Goal: Navigation & Orientation: Find specific page/section

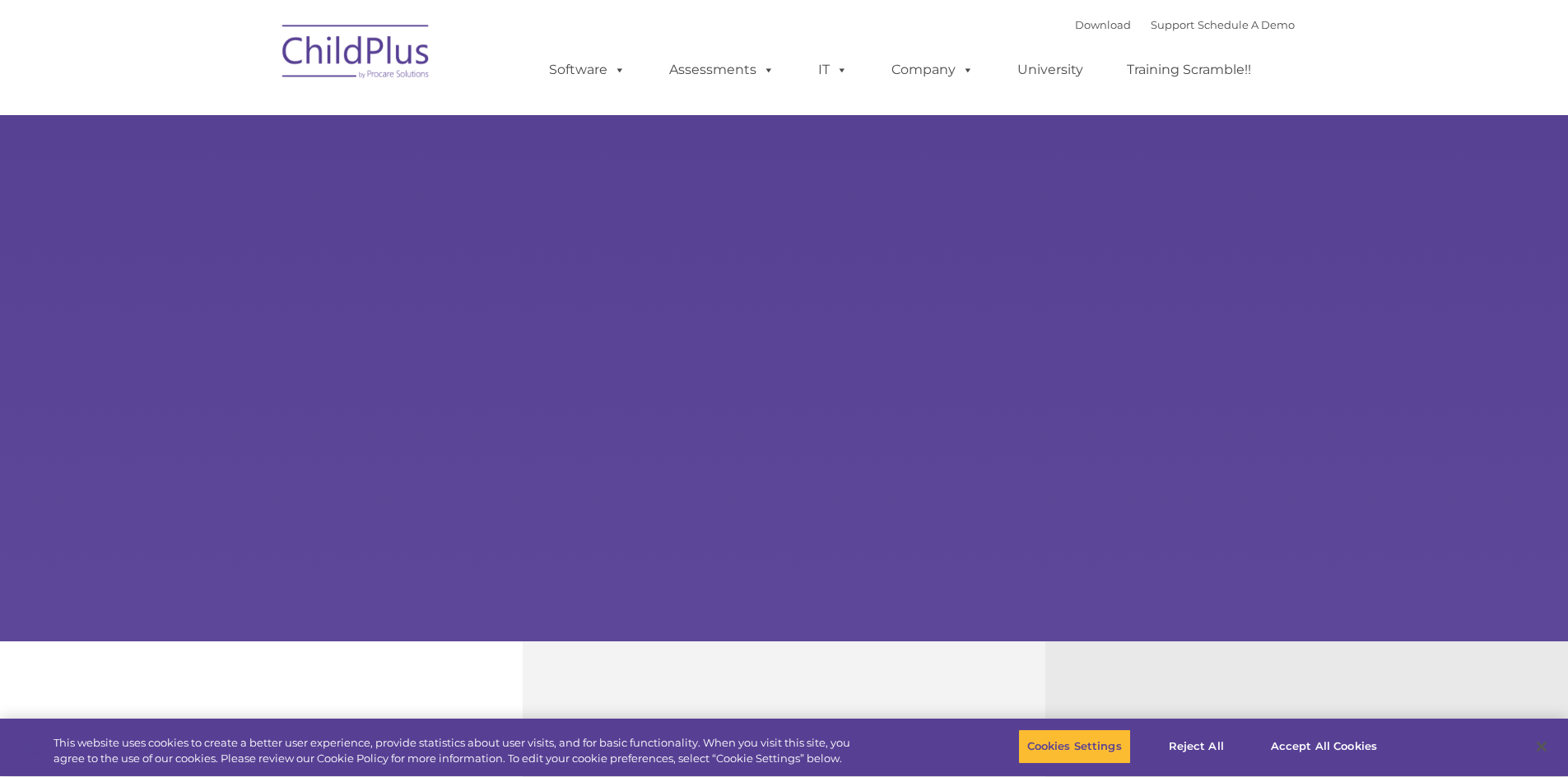
select select "MEDIUM"
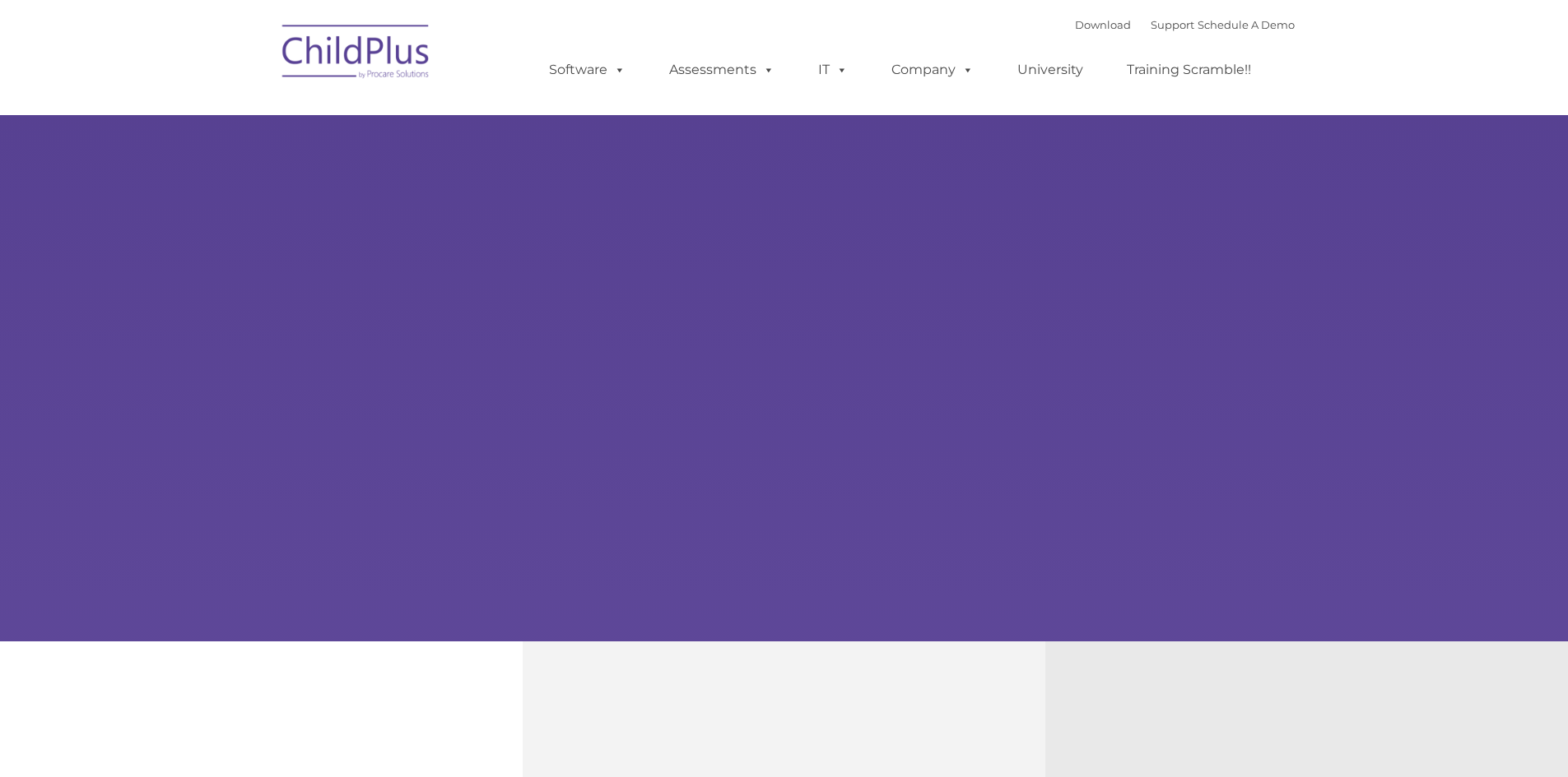
type input ""
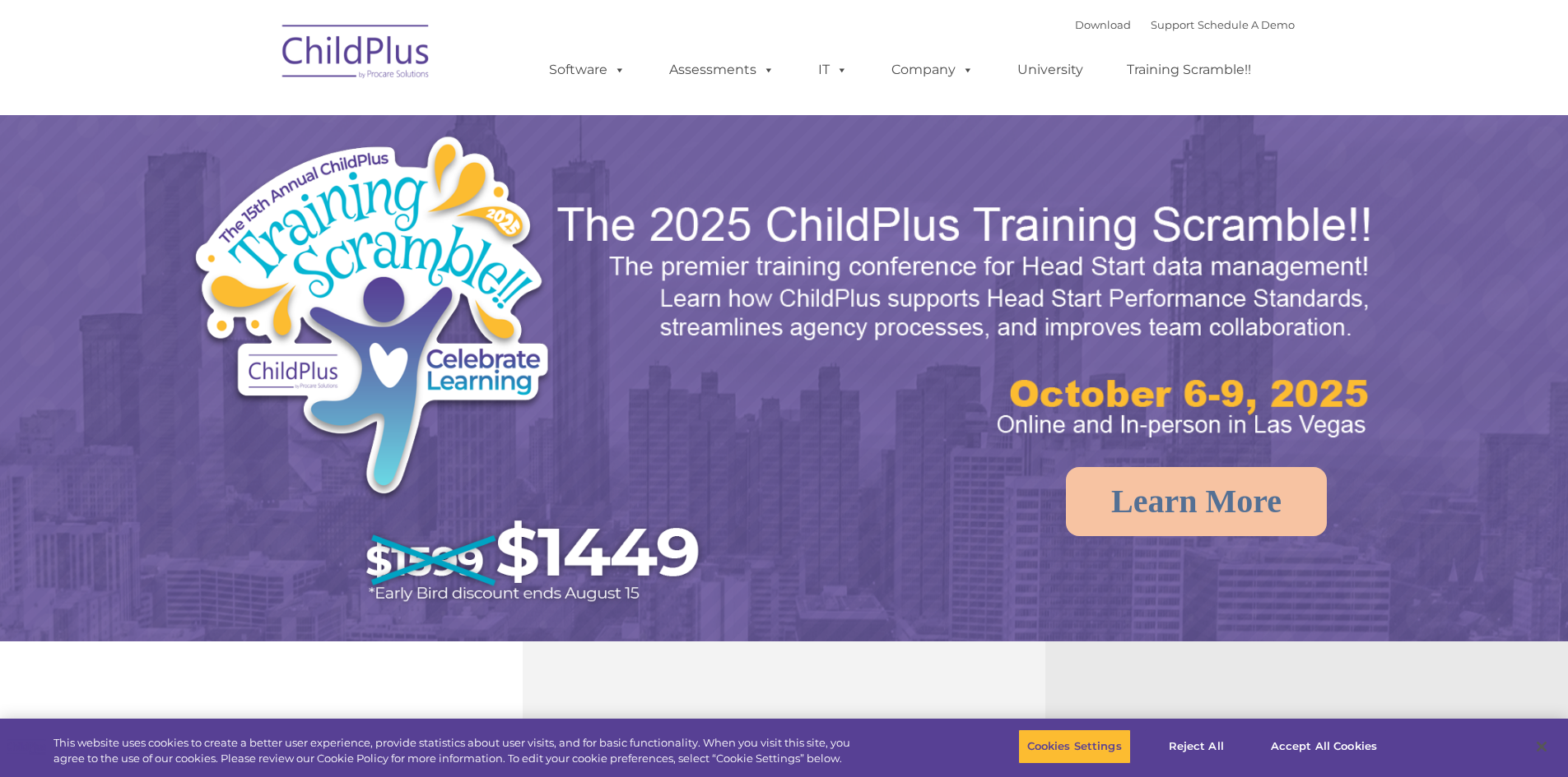
select select "MEDIUM"
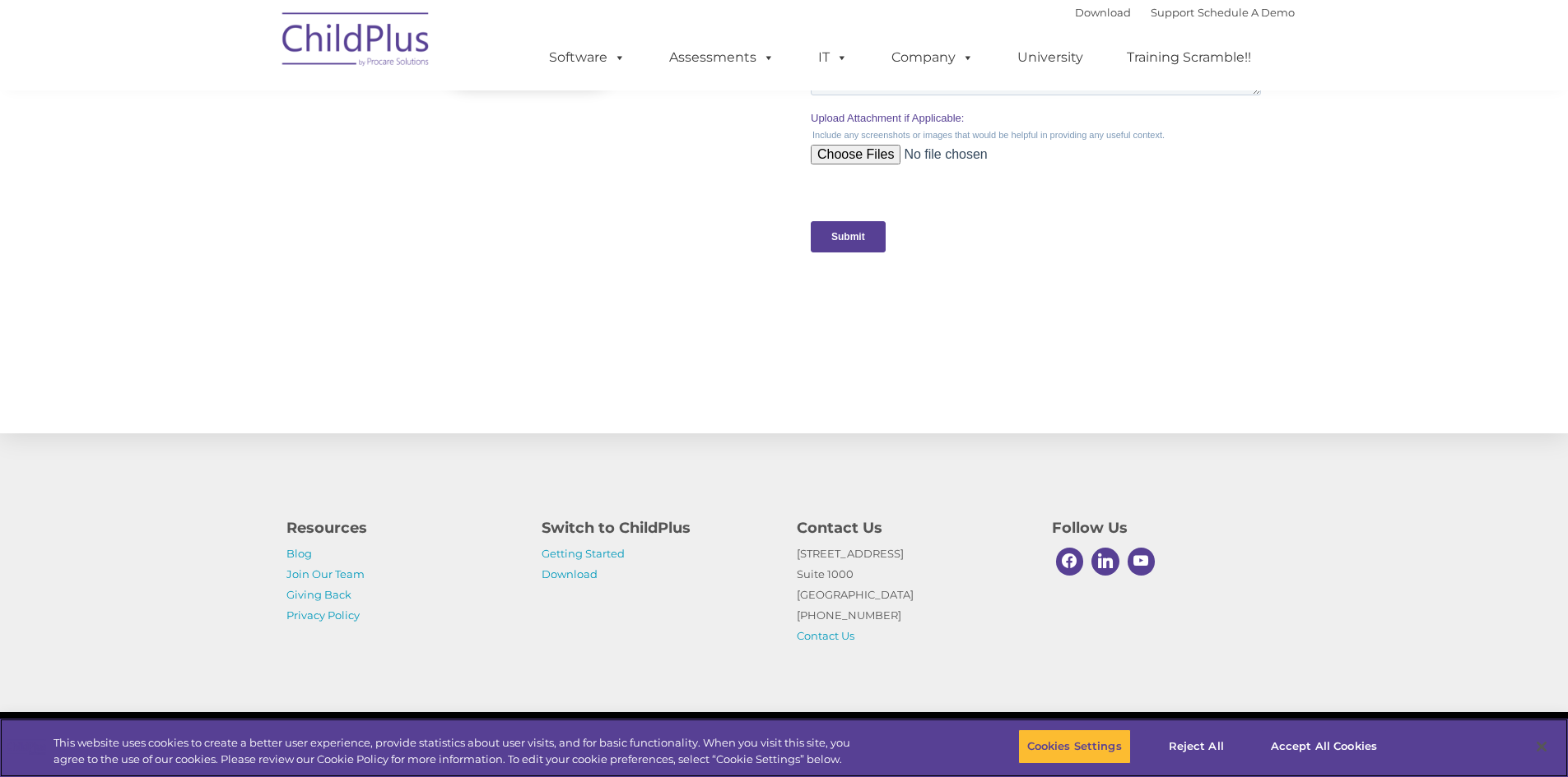
scroll to position [1586, 0]
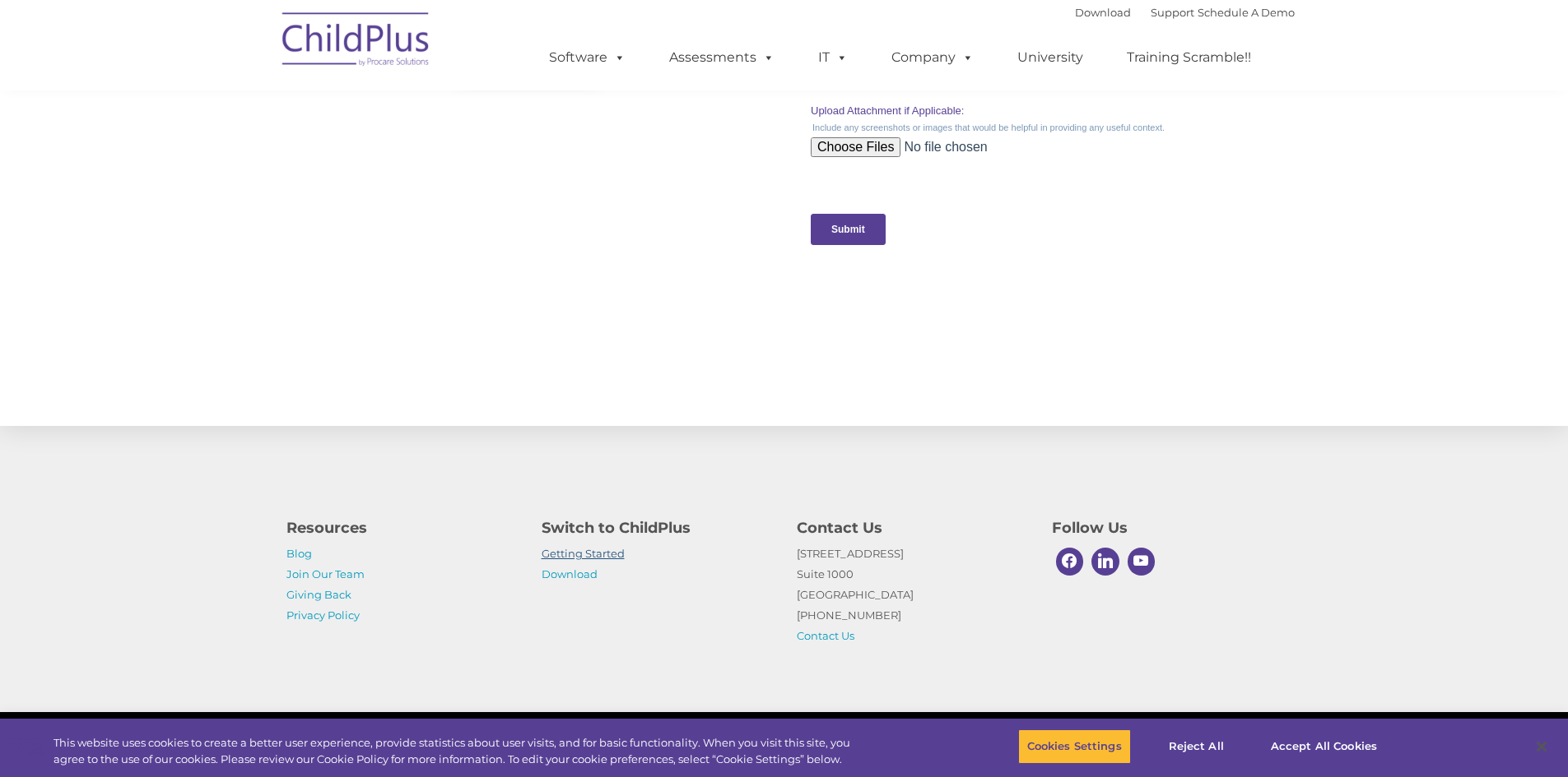
click at [615, 556] on link "Getting Started" at bounding box center [583, 554] width 83 height 13
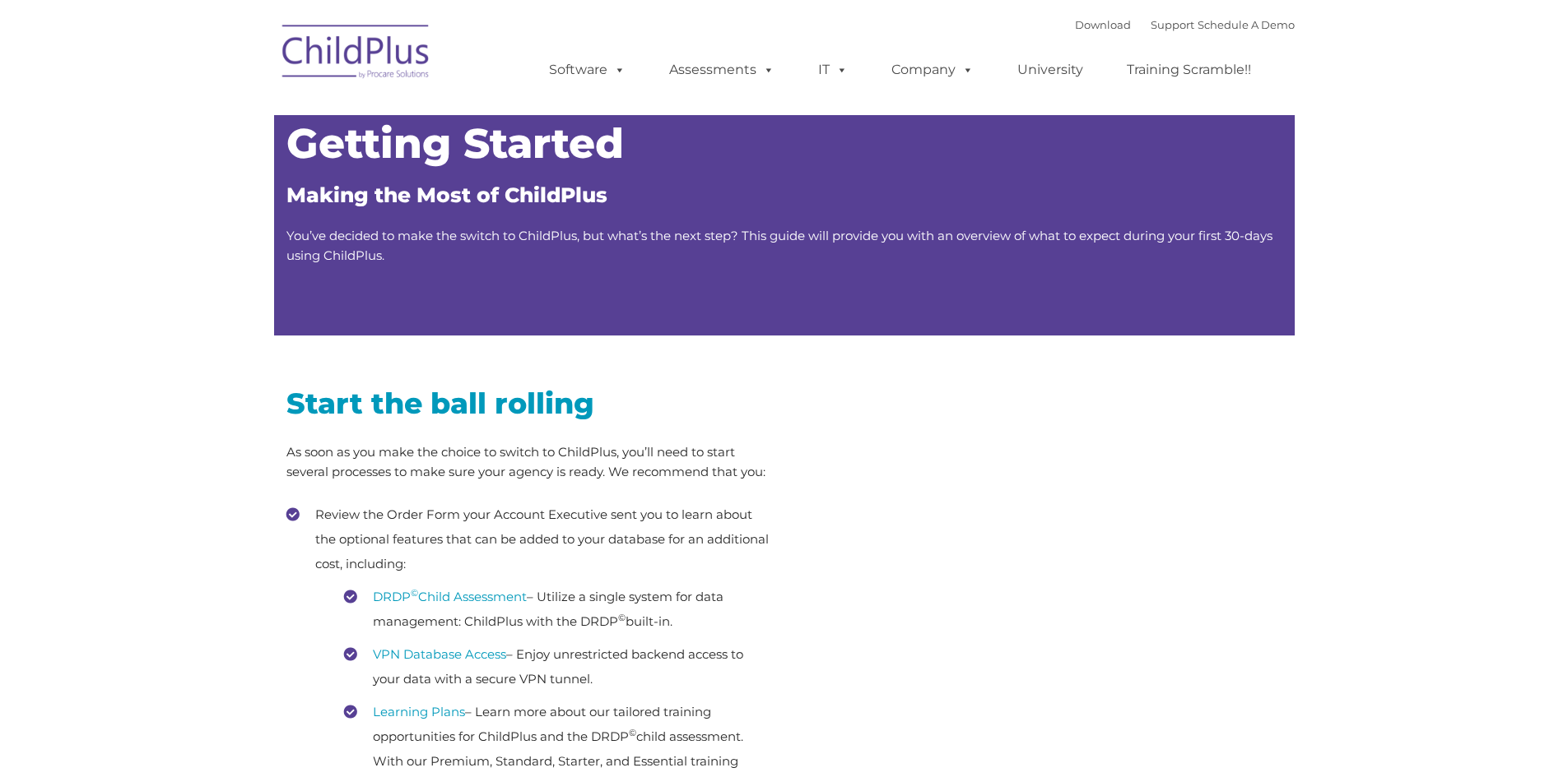
type input ""
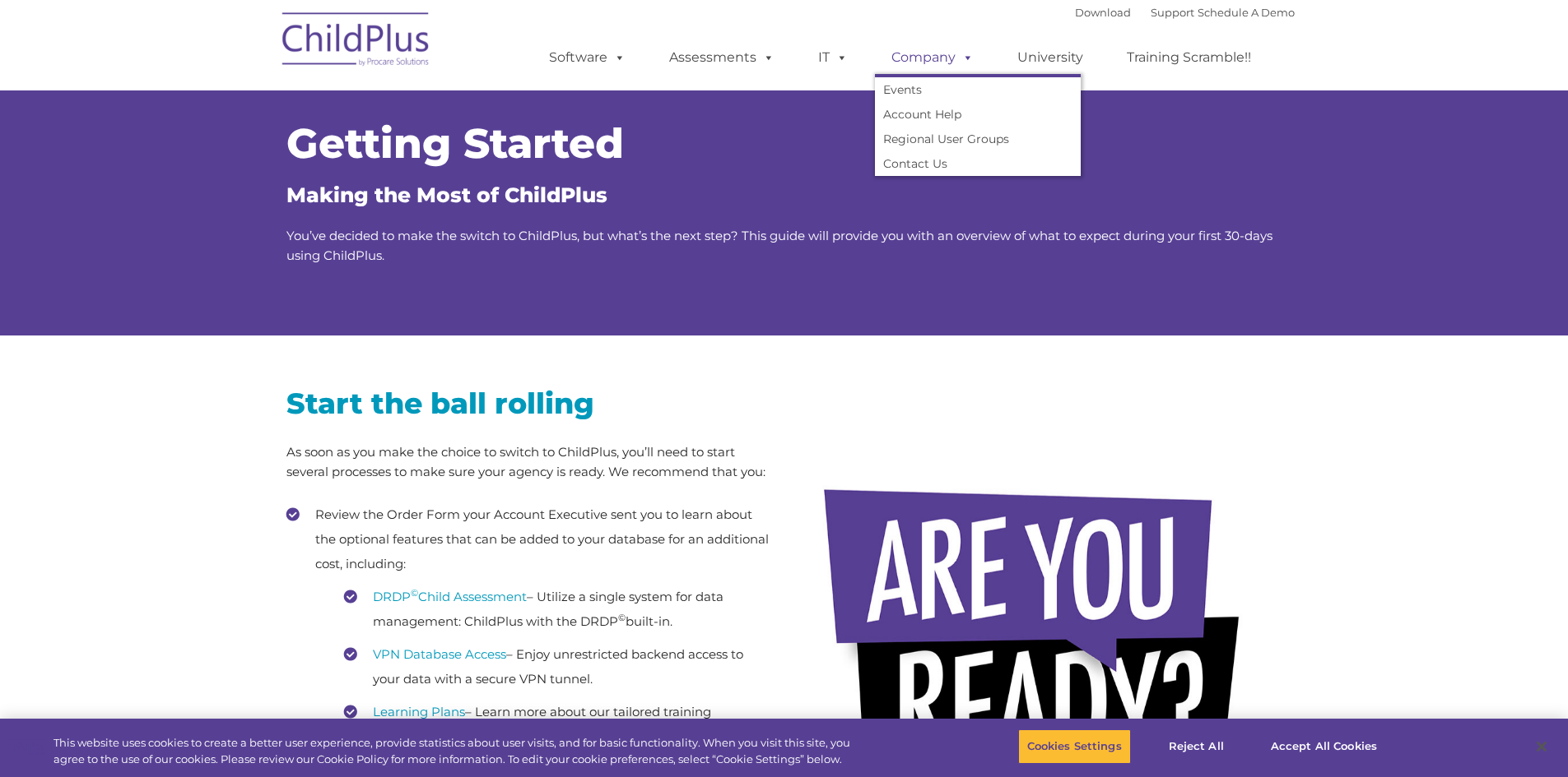
click at [940, 57] on link "Company" at bounding box center [933, 58] width 115 height 33
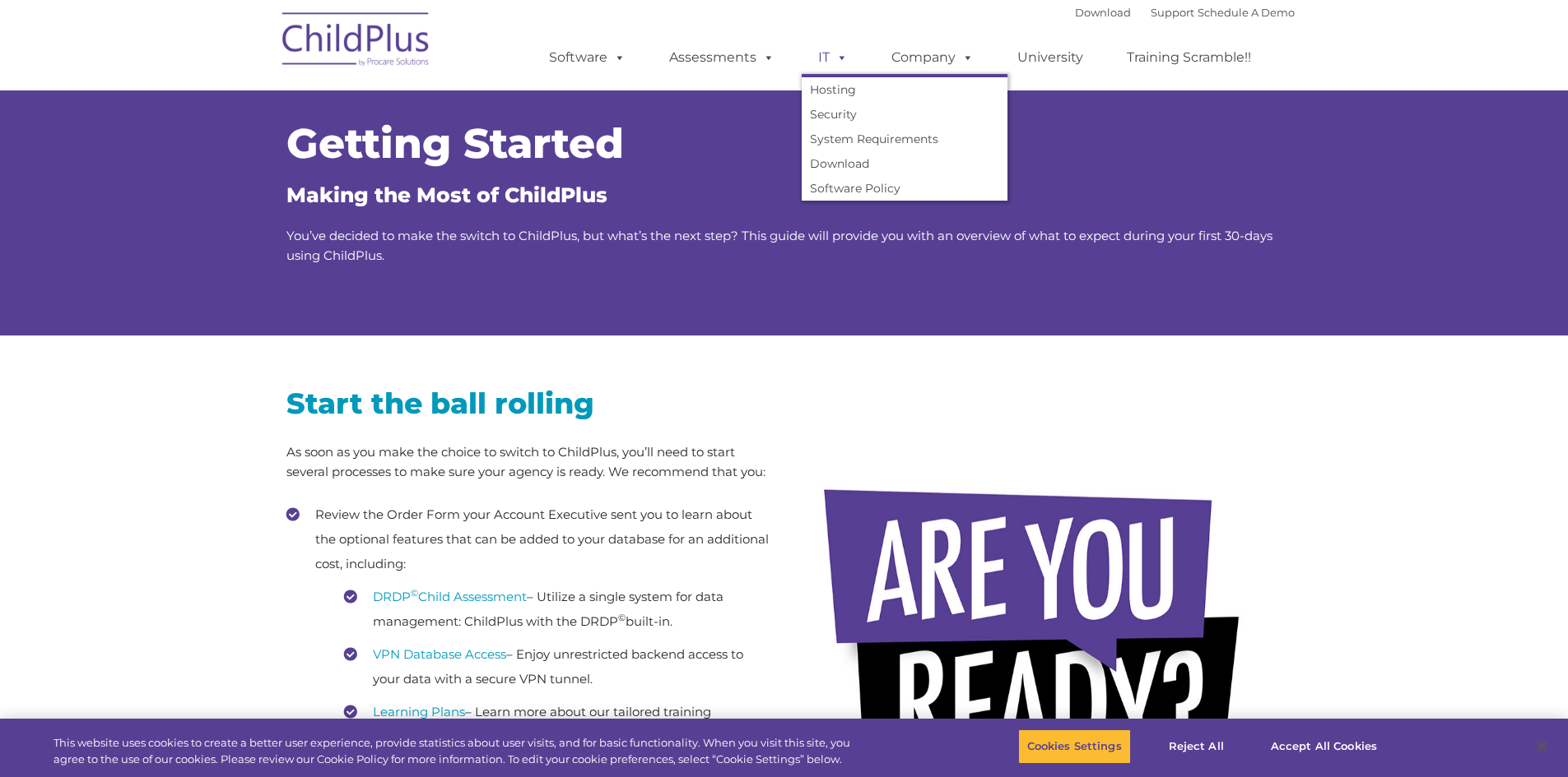
click at [824, 56] on link "IT" at bounding box center [832, 58] width 62 height 33
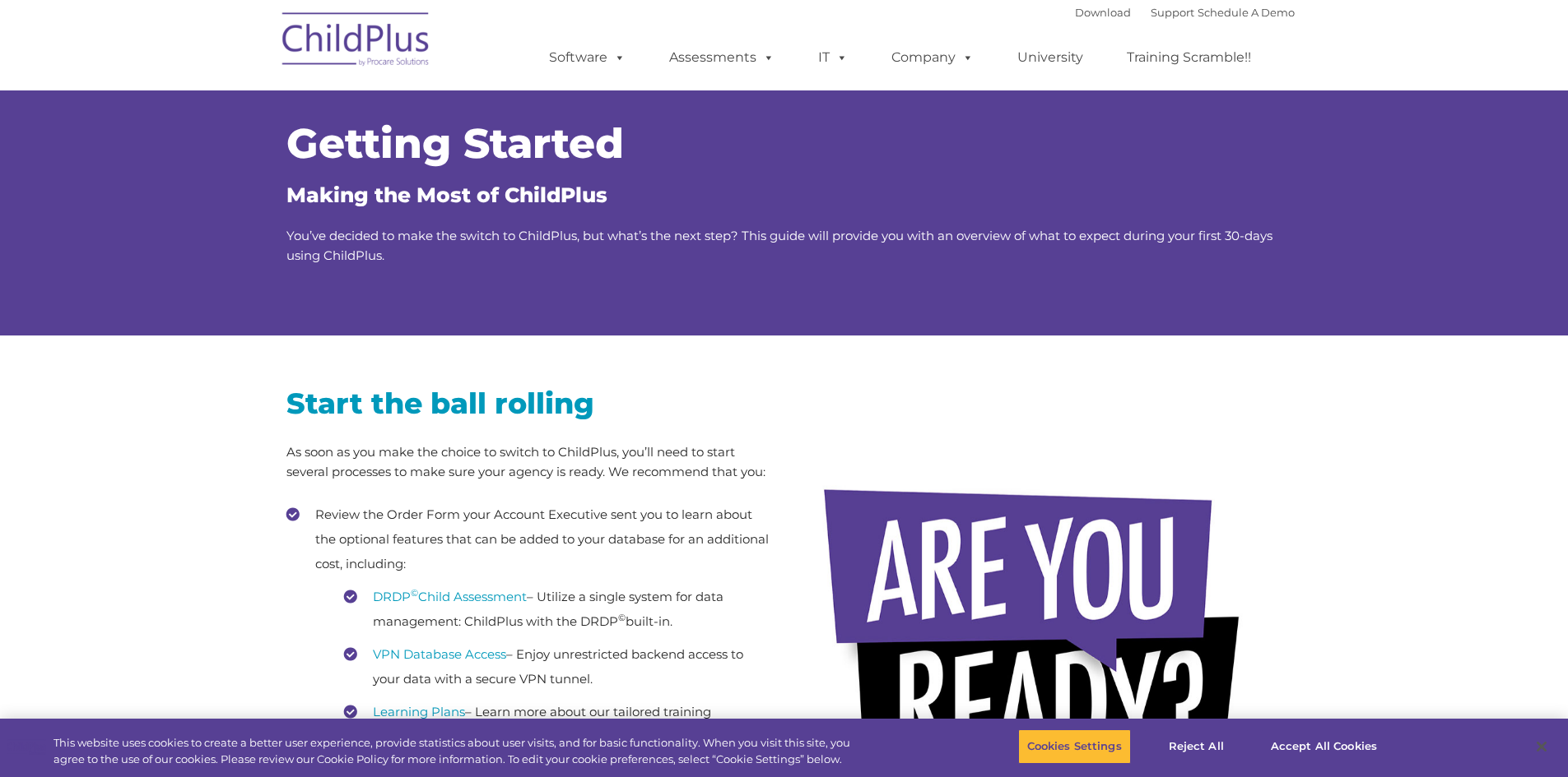
click at [343, 23] on img at bounding box center [356, 41] width 164 height 82
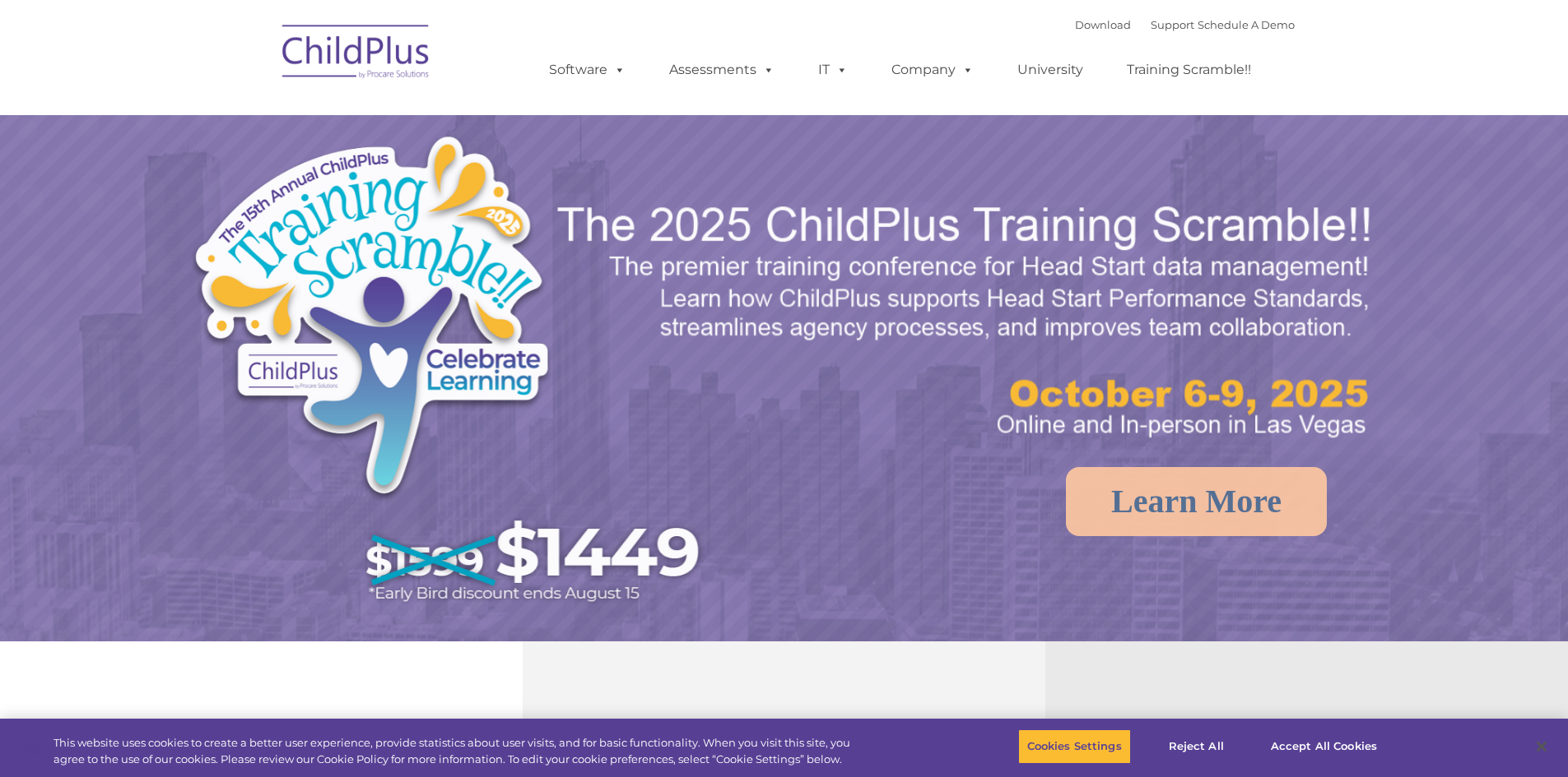
select select "MEDIUM"
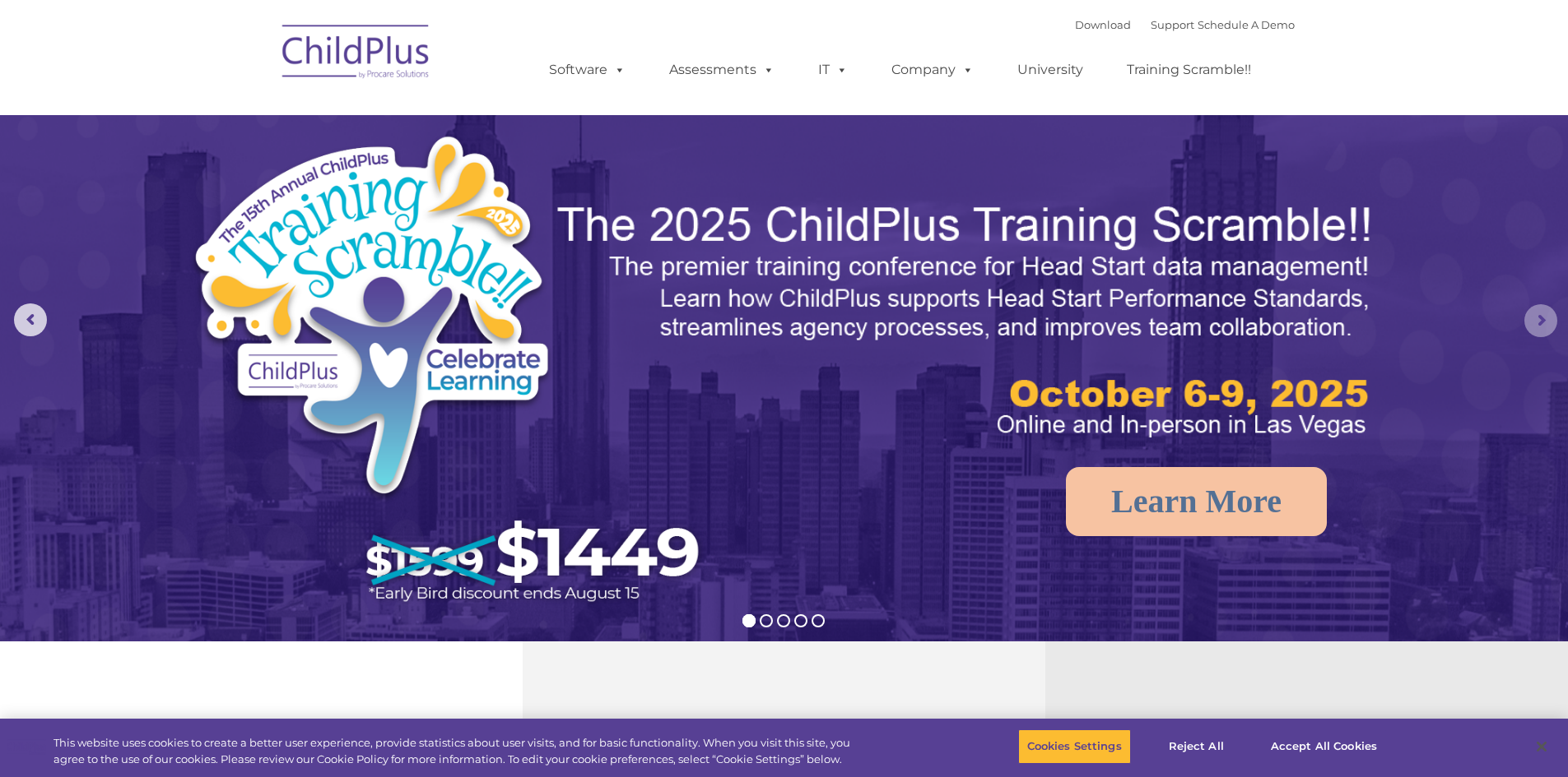
click at [1550, 323] on rs-arrow at bounding box center [1541, 321] width 33 height 33
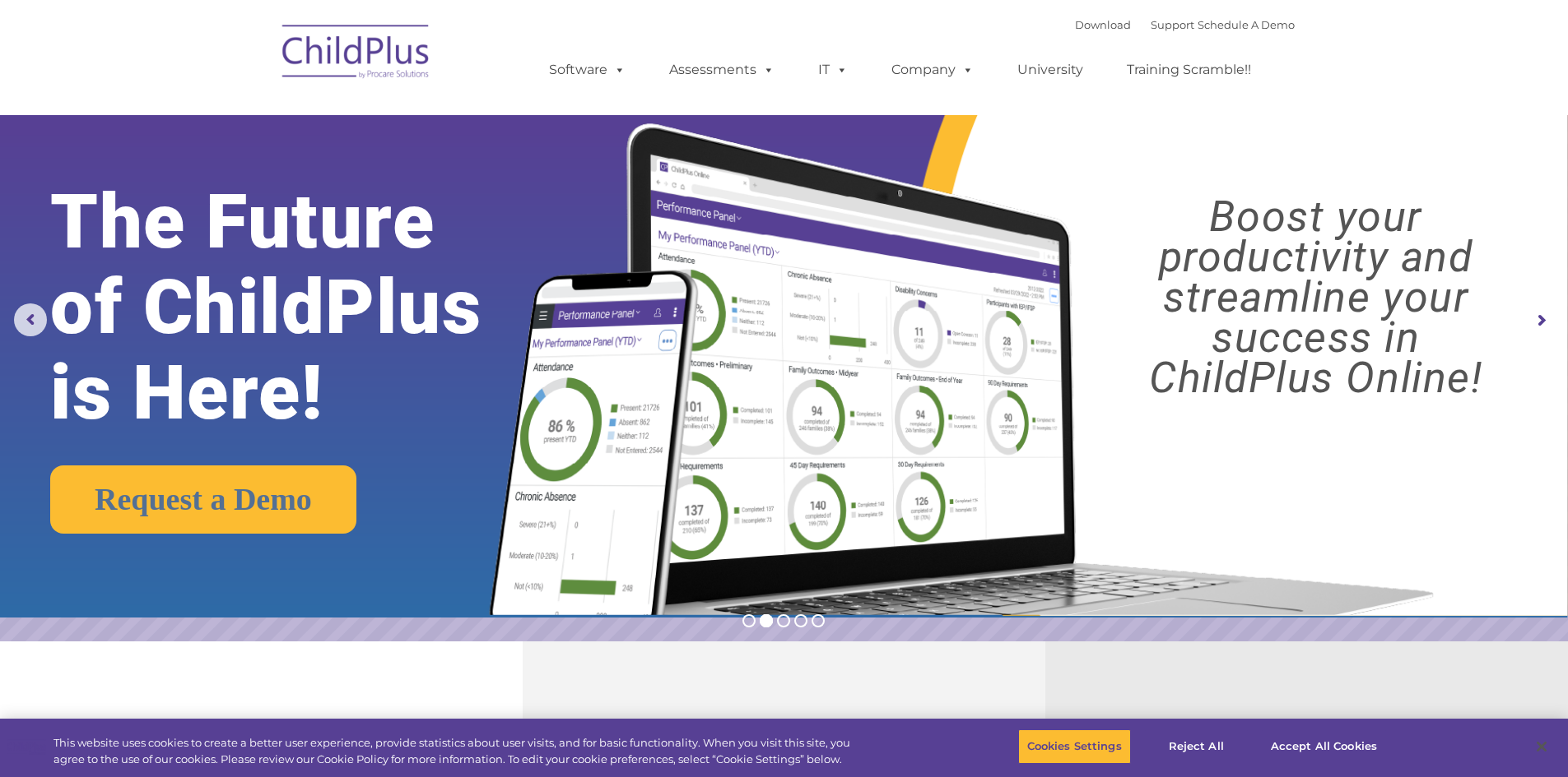
click at [1550, 323] on rs-arrow at bounding box center [1541, 321] width 33 height 33
